Goal: Task Accomplishment & Management: Use online tool/utility

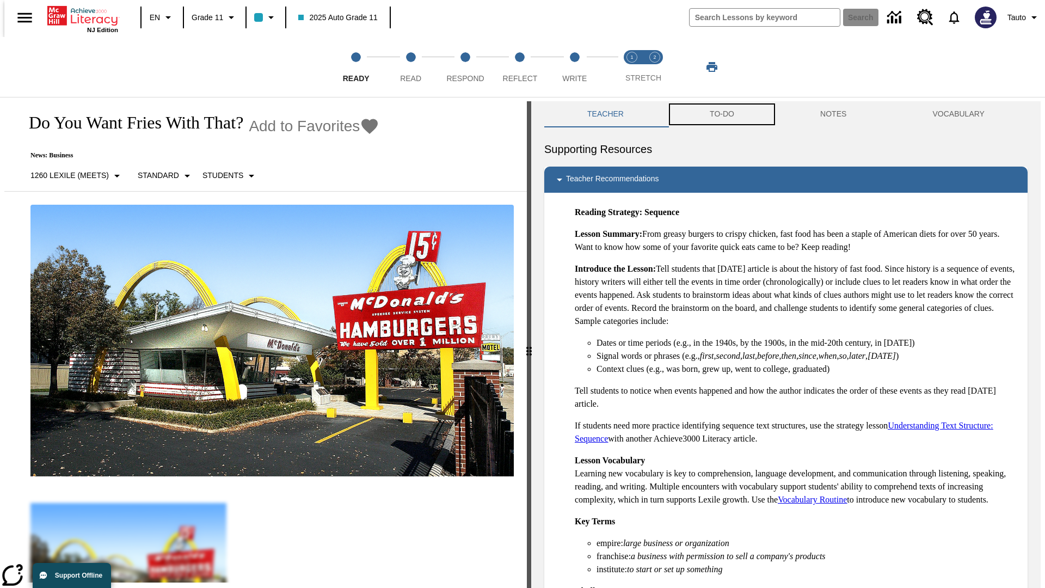
click at [721, 114] on button "TO-DO" at bounding box center [722, 114] width 110 height 26
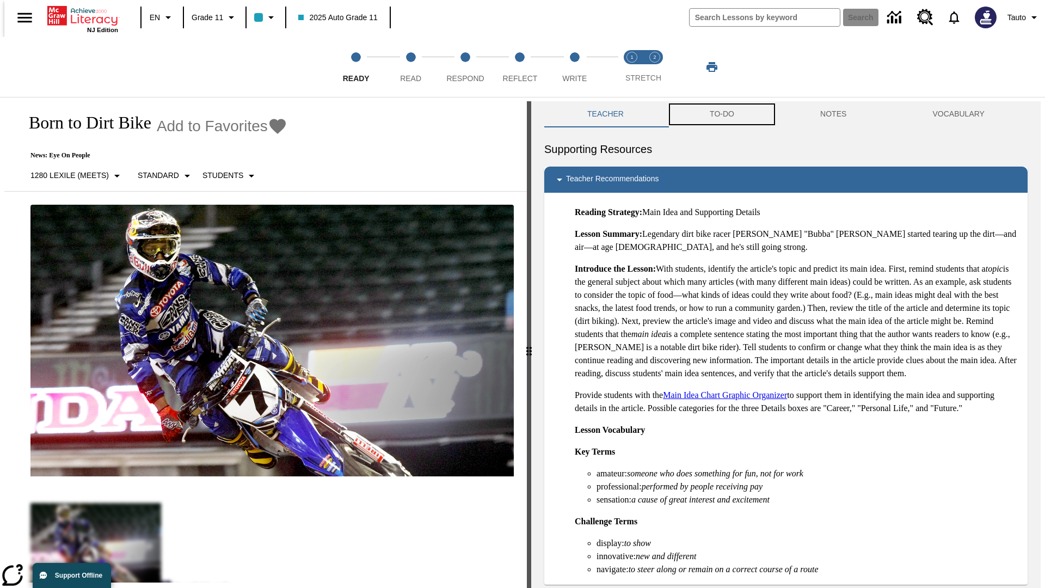
click at [721, 114] on button "TO-DO" at bounding box center [722, 114] width 110 height 26
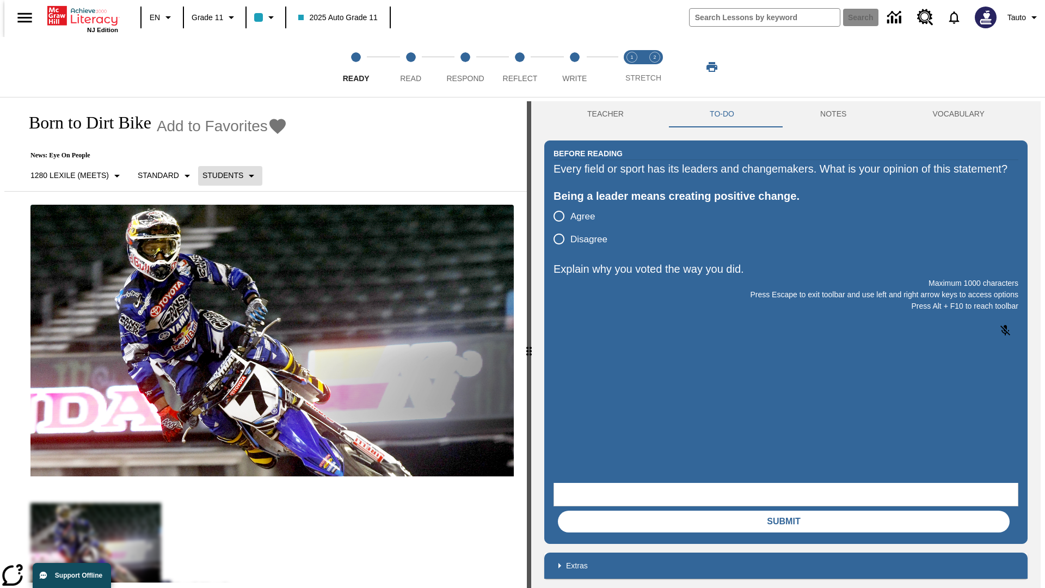
click at [224, 175] on p "Students" at bounding box center [222, 175] width 41 height 11
